Goal: Task Accomplishment & Management: Use online tool/utility

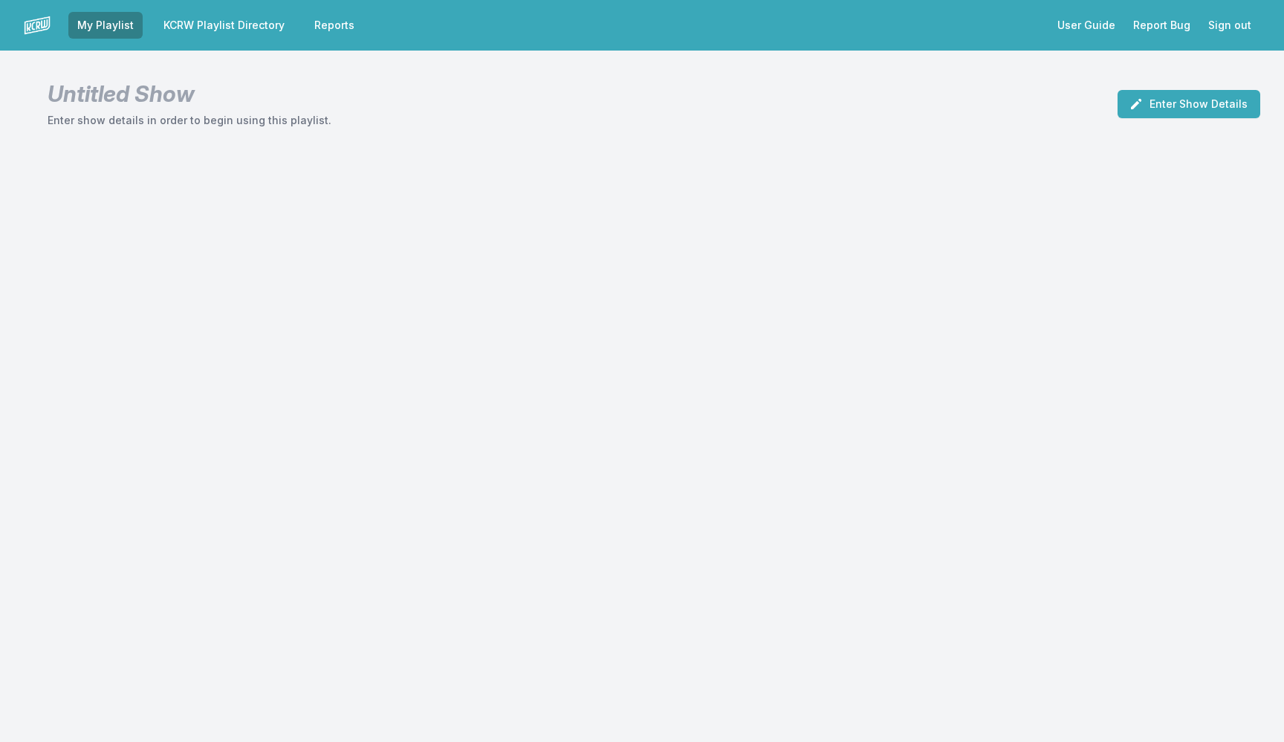
click at [194, 19] on link "KCRW Playlist Directory" at bounding box center [224, 25] width 139 height 27
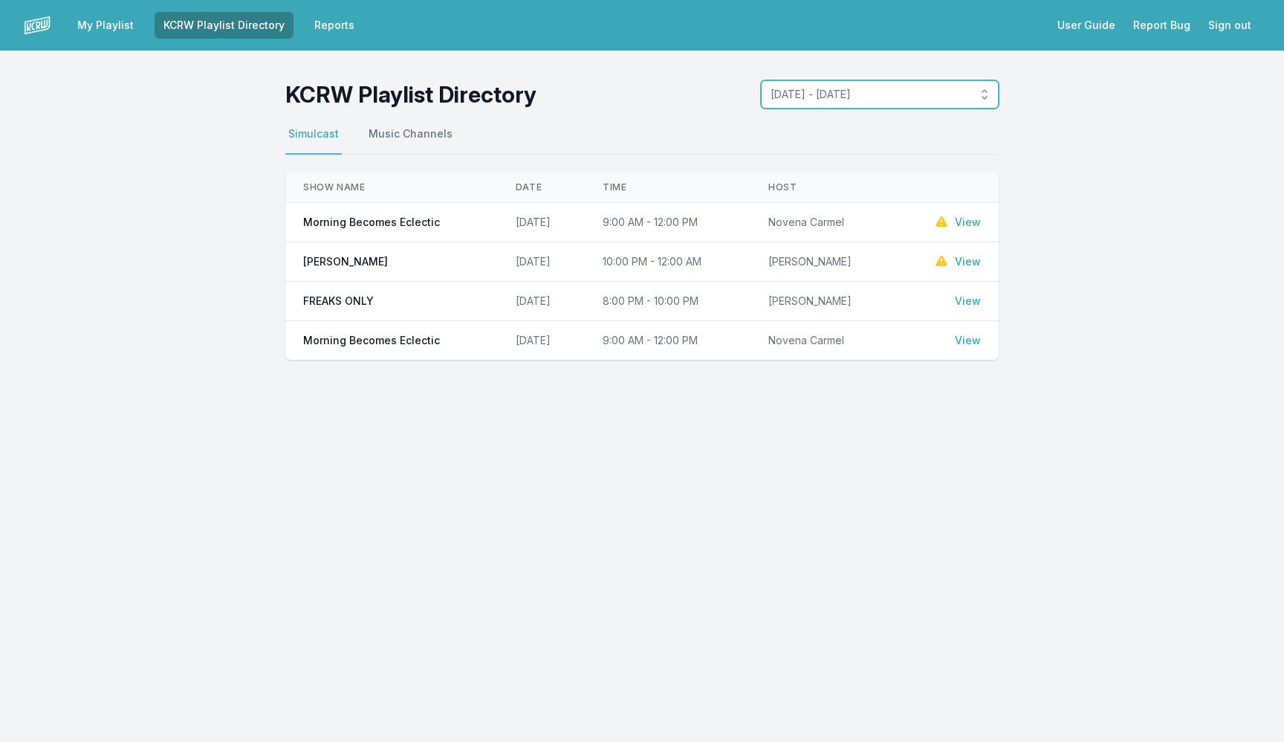
click at [901, 101] on span "[DATE] - [DATE]" at bounding box center [870, 94] width 198 height 15
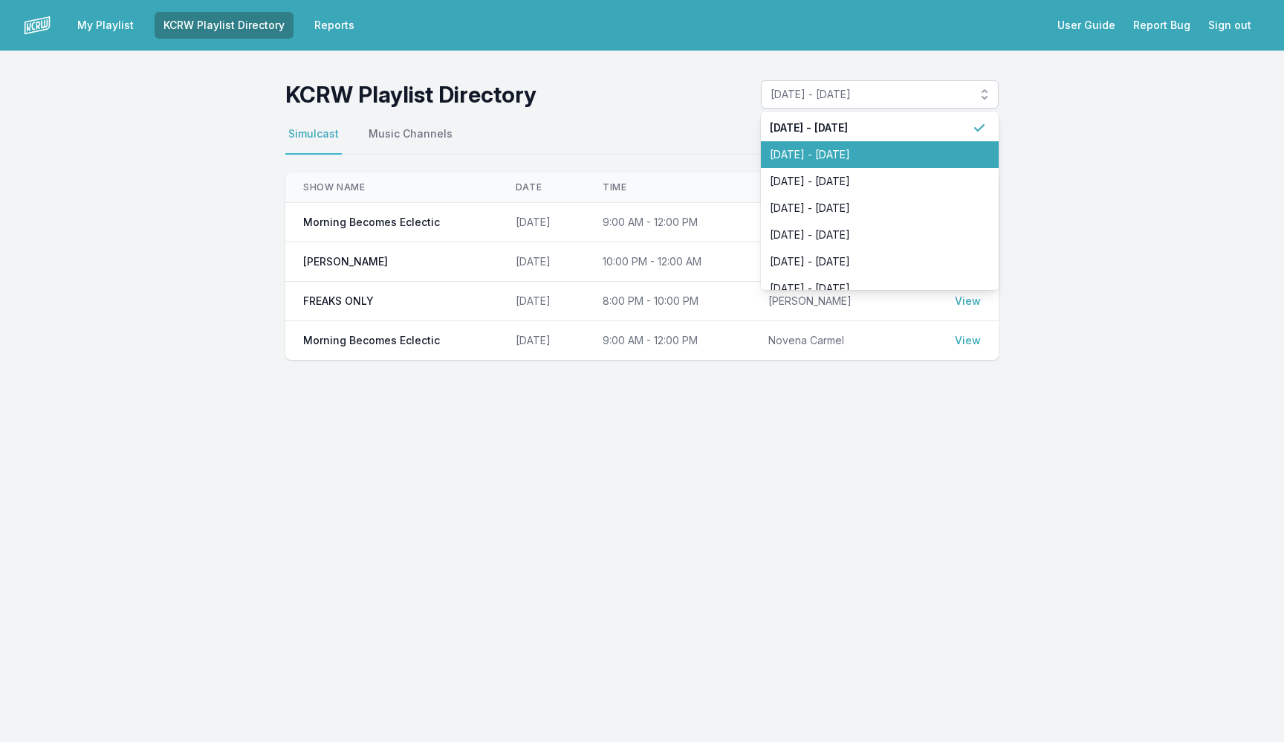
click at [880, 148] on span "[DATE] - [DATE]" at bounding box center [871, 154] width 202 height 15
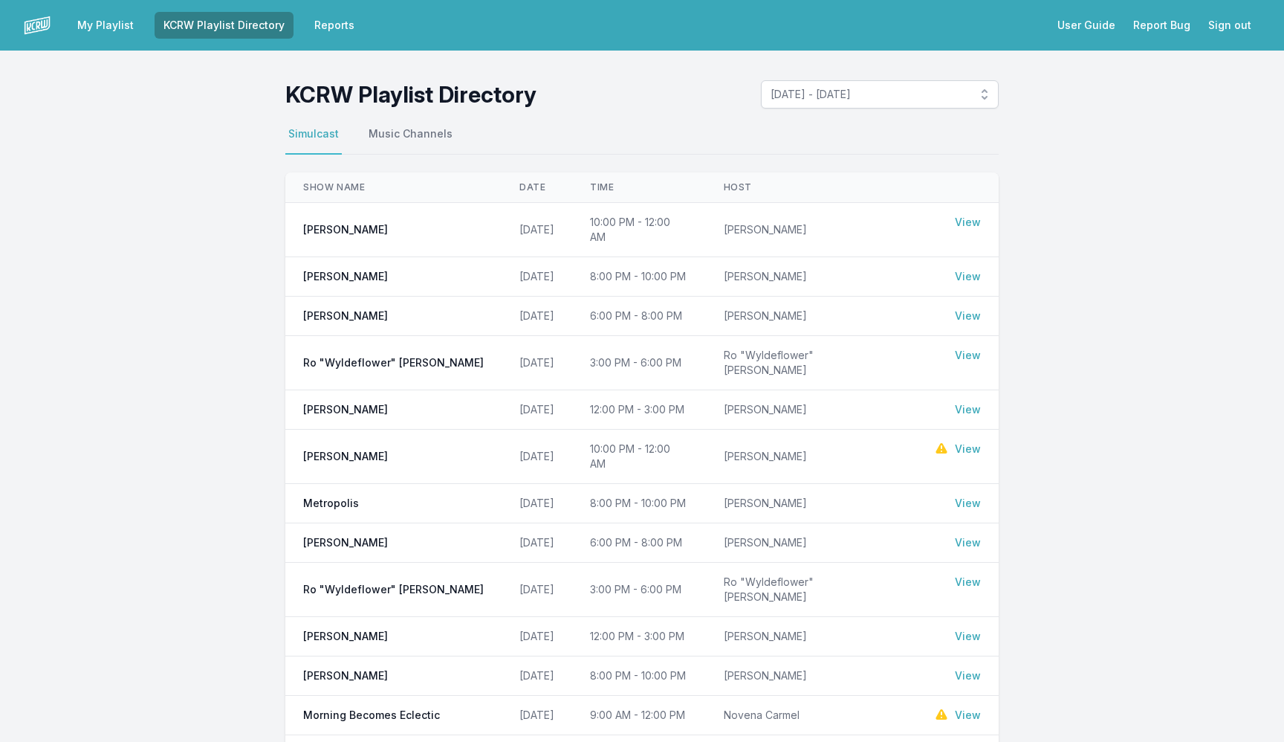
click at [970, 308] on link "View" at bounding box center [968, 315] width 26 height 15
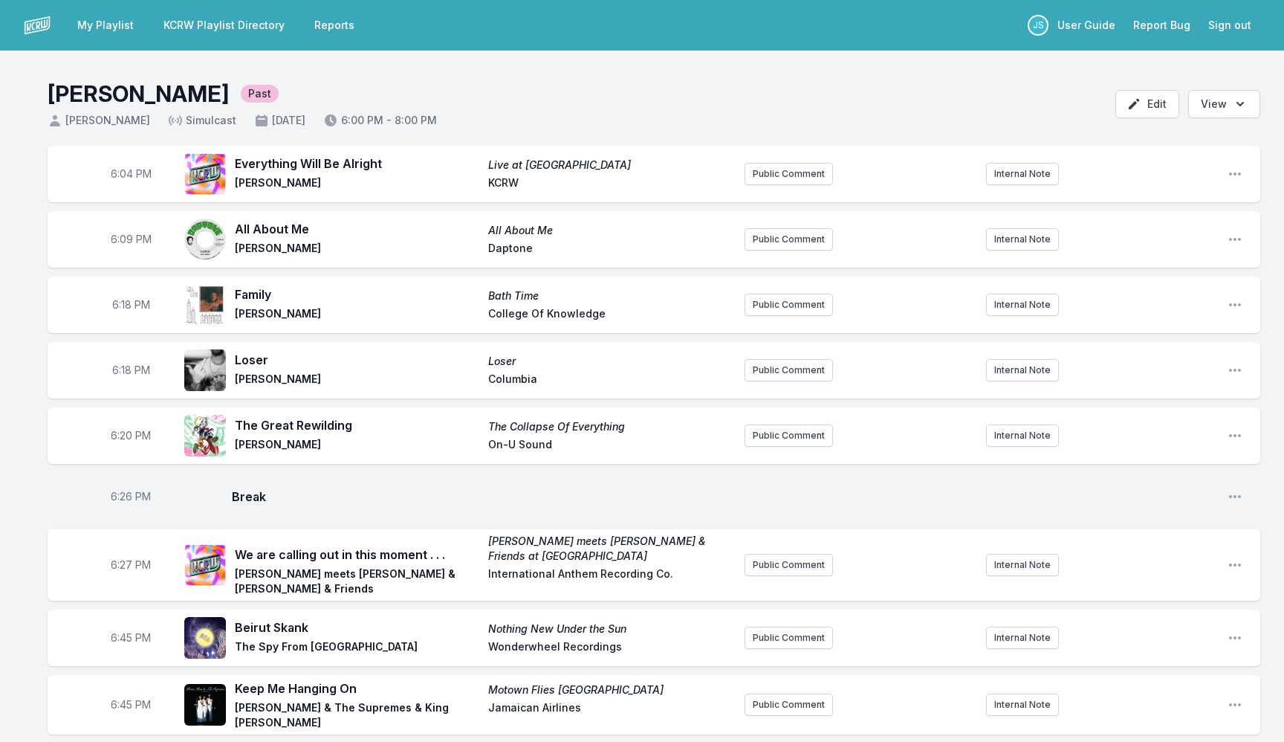
click at [125, 175] on span "6:04 PM" at bounding box center [131, 173] width 41 height 15
click at [125, 175] on input "18:04" at bounding box center [130, 174] width 83 height 28
type input "18:00"
click at [126, 241] on span "6:09 PM" at bounding box center [131, 239] width 41 height 15
click at [126, 241] on input "18:09" at bounding box center [130, 239] width 83 height 28
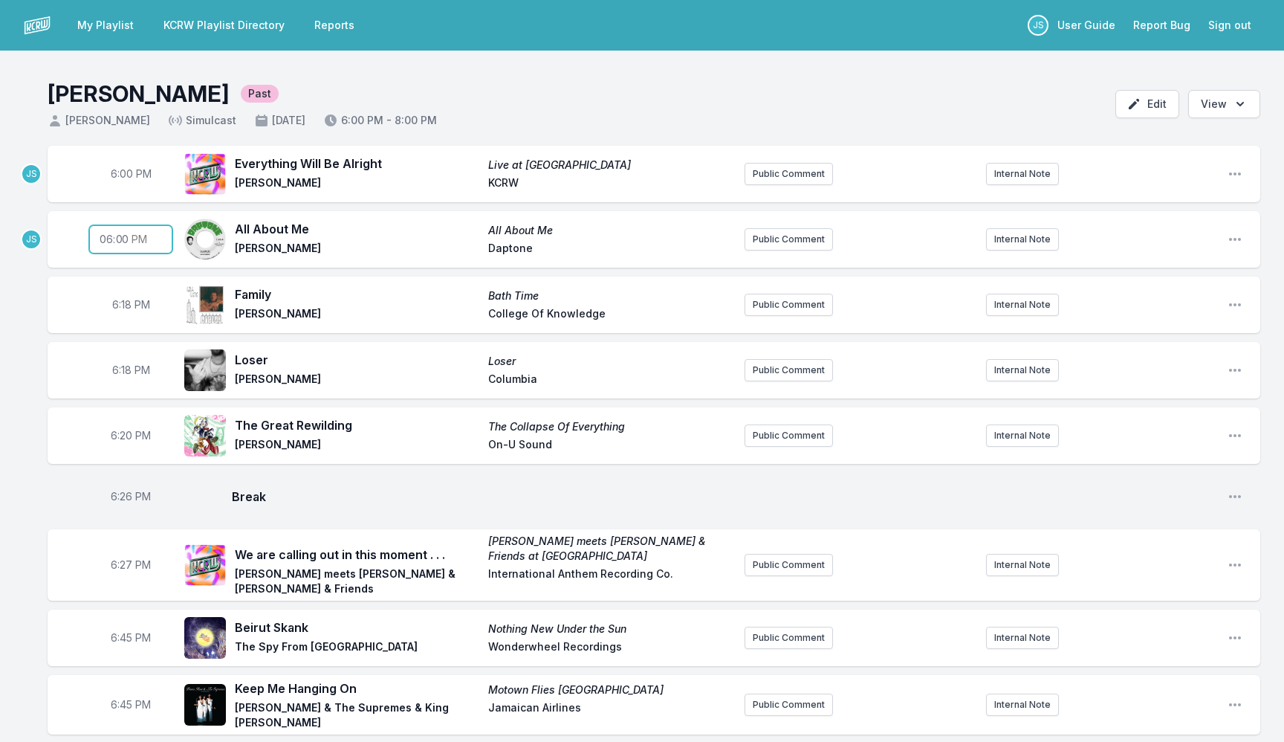
type input "18:03"
click at [123, 308] on span "6:18 PM" at bounding box center [131, 304] width 38 height 15
click at [123, 308] on input "18:18" at bounding box center [130, 305] width 83 height 28
type input "18:08"
click at [129, 375] on span "6:18 PM" at bounding box center [131, 370] width 38 height 15
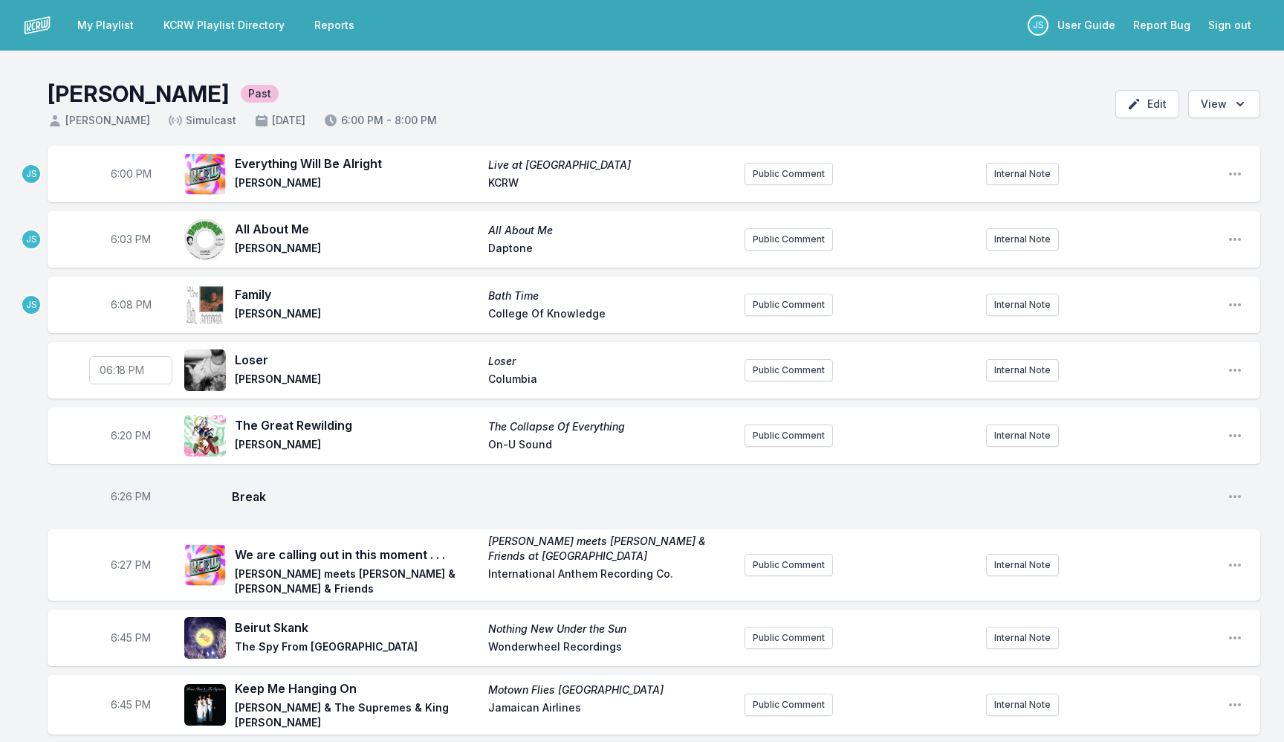
click at [124, 372] on input "18:18" at bounding box center [130, 370] width 83 height 28
type input "18:12"
click at [114, 440] on span "6:20 PM" at bounding box center [131, 435] width 40 height 15
click at [119, 438] on input "18:20" at bounding box center [130, 435] width 83 height 28
type input "18:16"
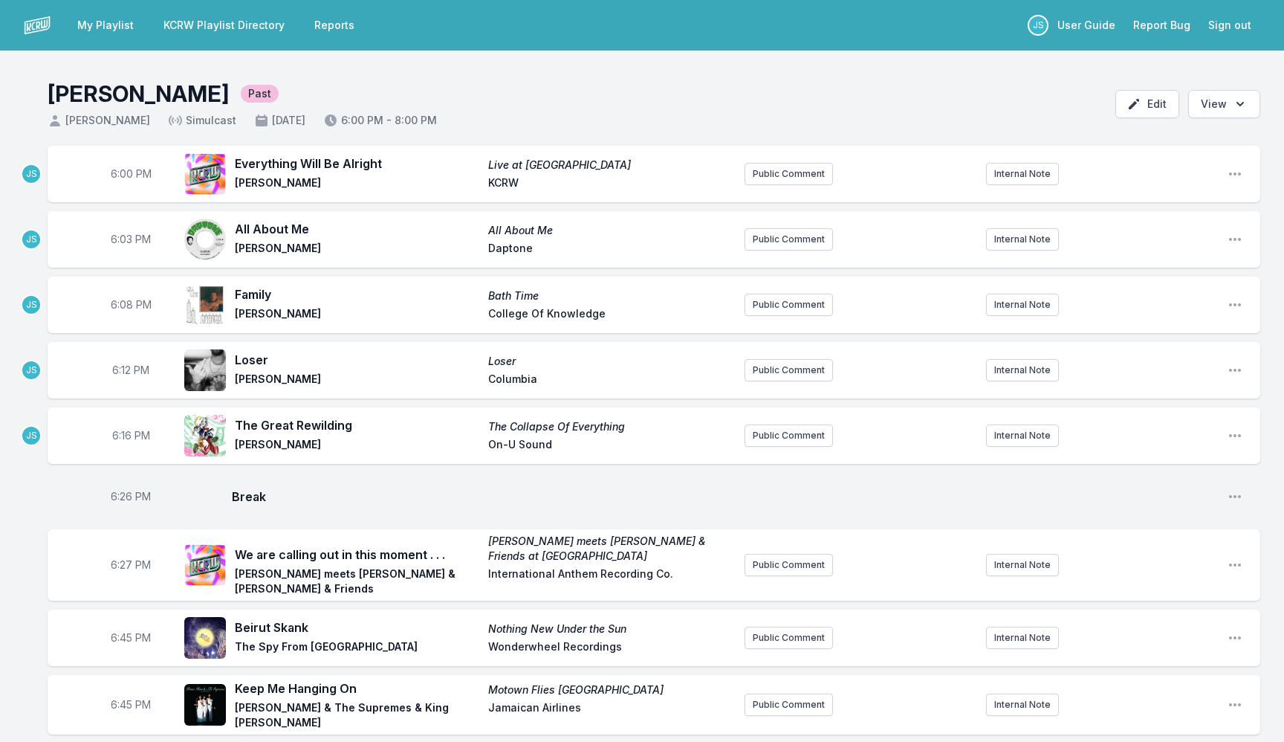
click at [129, 493] on span "6:26 PM" at bounding box center [131, 496] width 40 height 15
click at [123, 496] on input "18:26" at bounding box center [130, 496] width 83 height 28
type input "18:18"
